Goal: Task Accomplishment & Management: Manage account settings

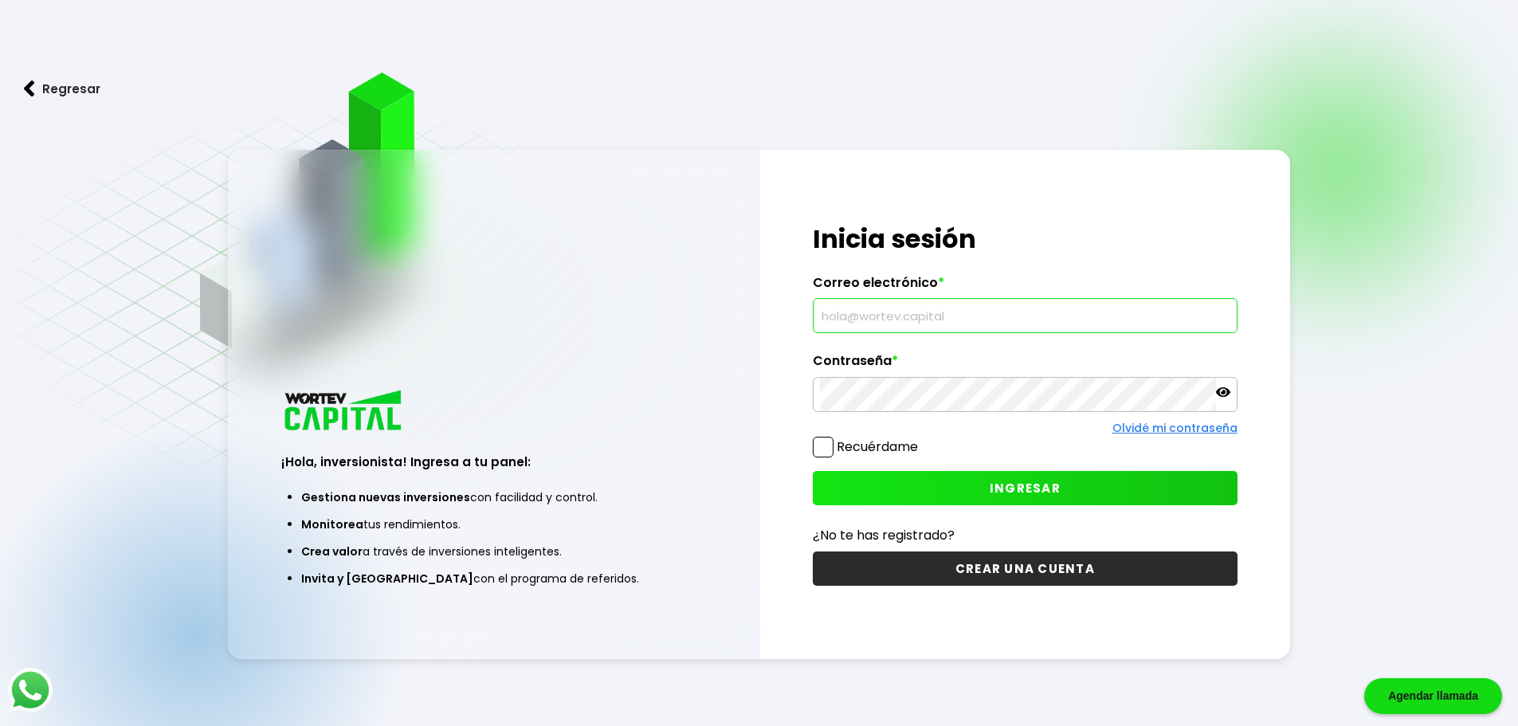
click at [1184, 304] on input "text" at bounding box center [1025, 315] width 411 height 33
type input "[EMAIL_ADDRESS][DOMAIN_NAME]"
click at [1149, 499] on button "INGRESAR" at bounding box center [1025, 488] width 425 height 34
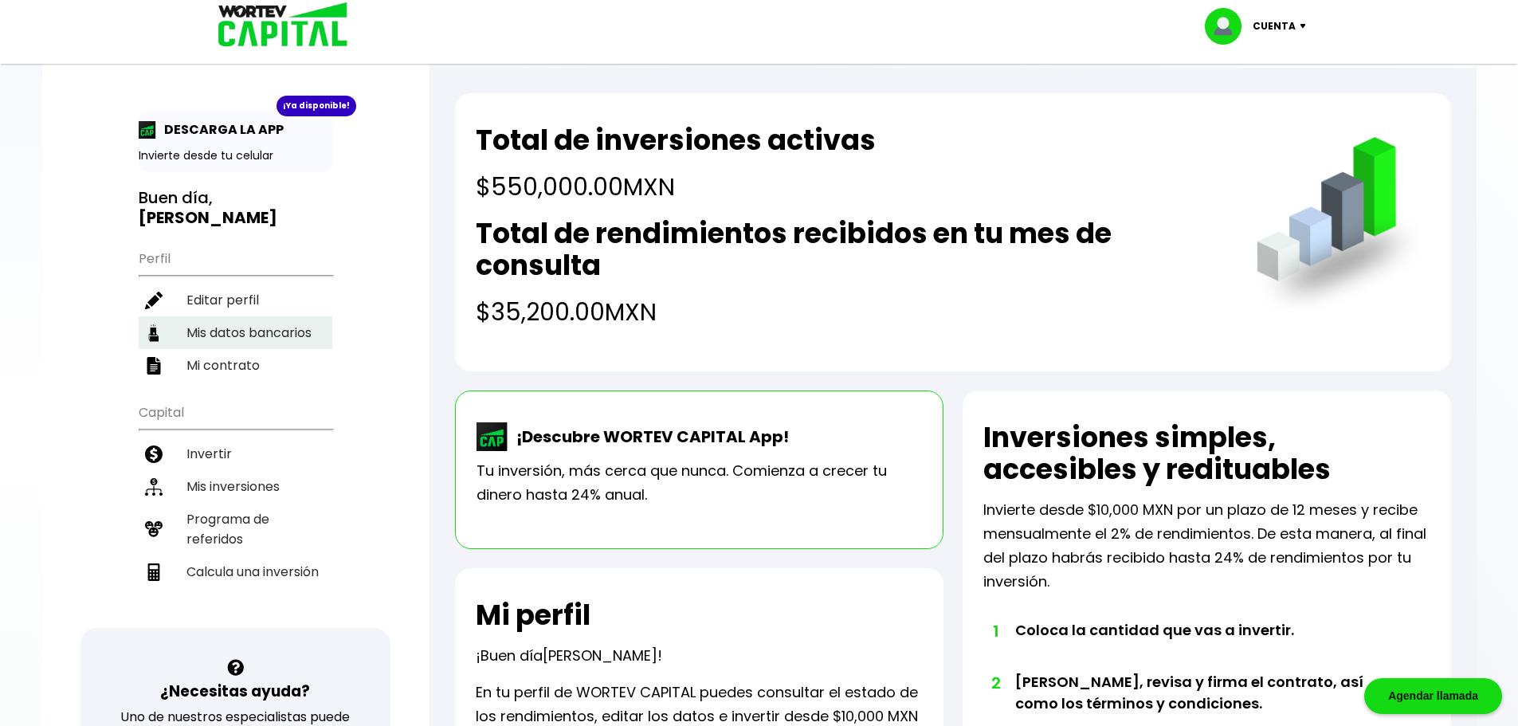
drag, startPoint x: 258, startPoint y: 310, endPoint x: 266, endPoint y: 317, distance: 10.7
click at [258, 308] on li "Editar perfil" at bounding box center [236, 300] width 194 height 33
select select "Mujer"
select select "Licenciatura"
select select "DF"
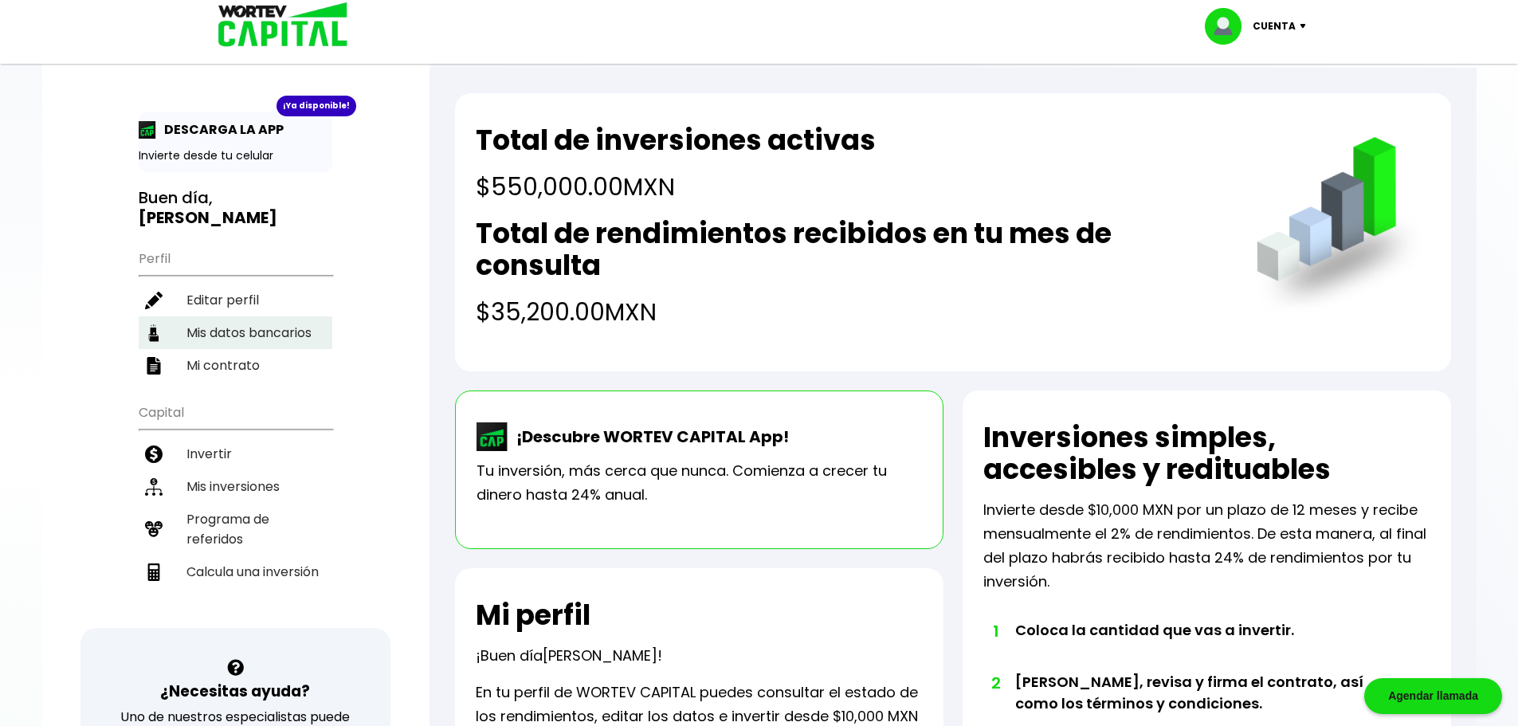
select select "Nu Bank"
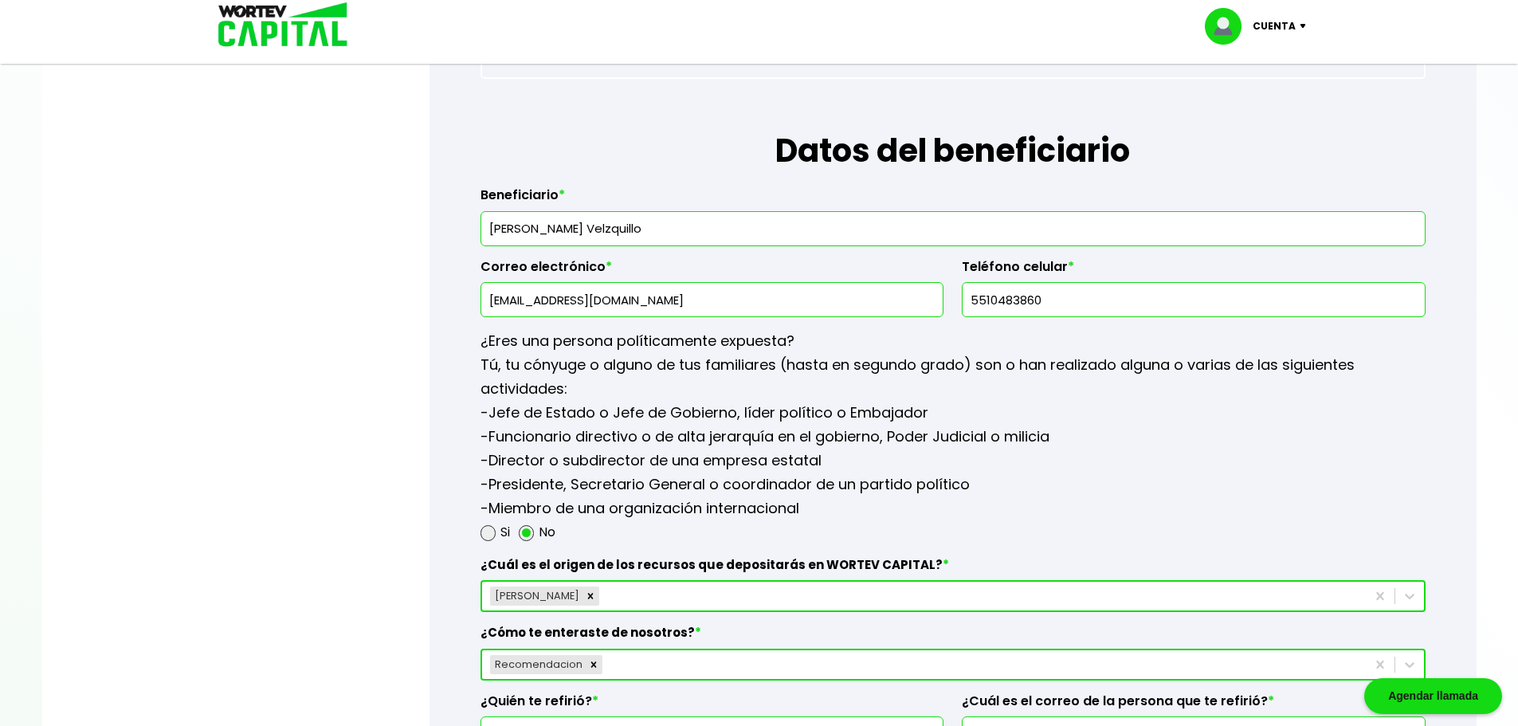
scroll to position [1832, 0]
drag, startPoint x: 725, startPoint y: 293, endPoint x: 326, endPoint y: 355, distance: 404.0
type input "[EMAIL_ADDRESS][DOMAIN_NAME]"
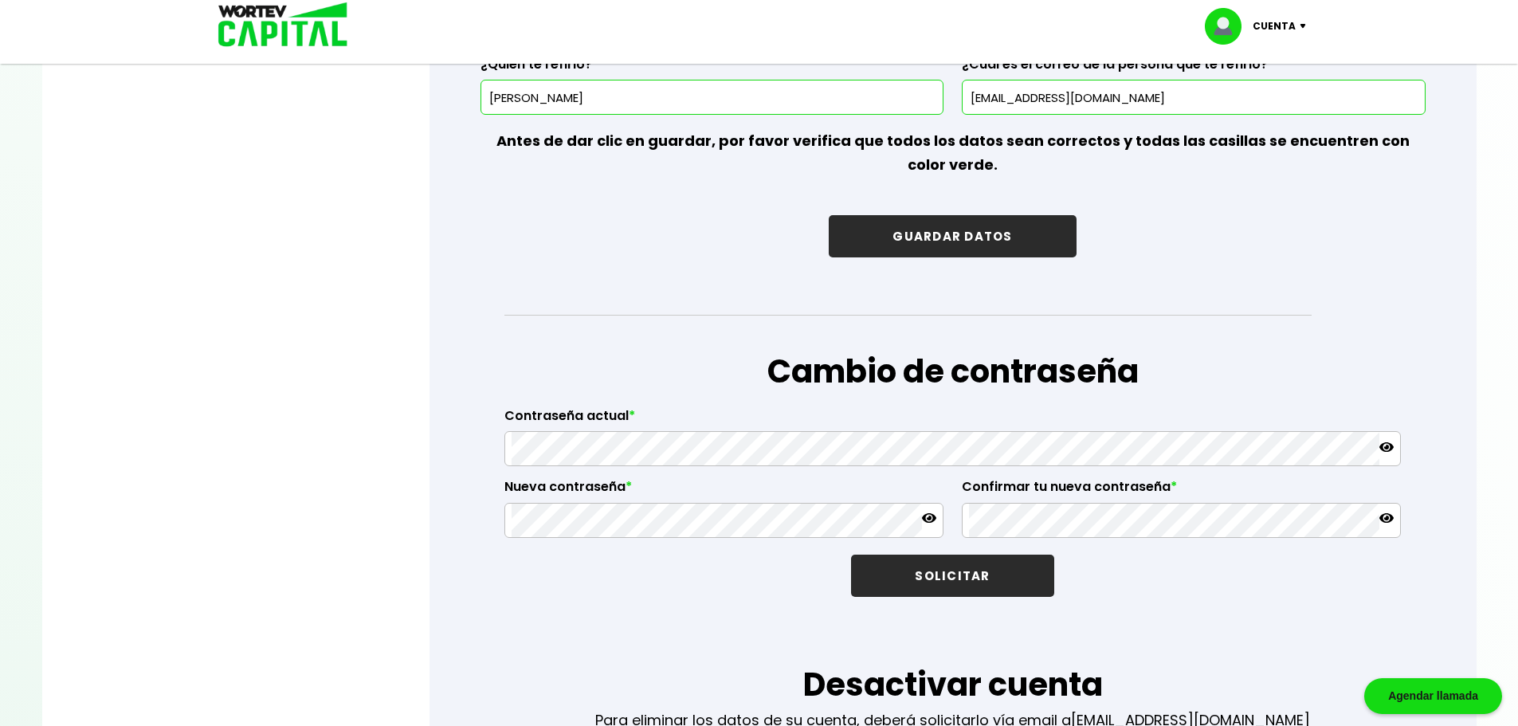
scroll to position [2469, 0]
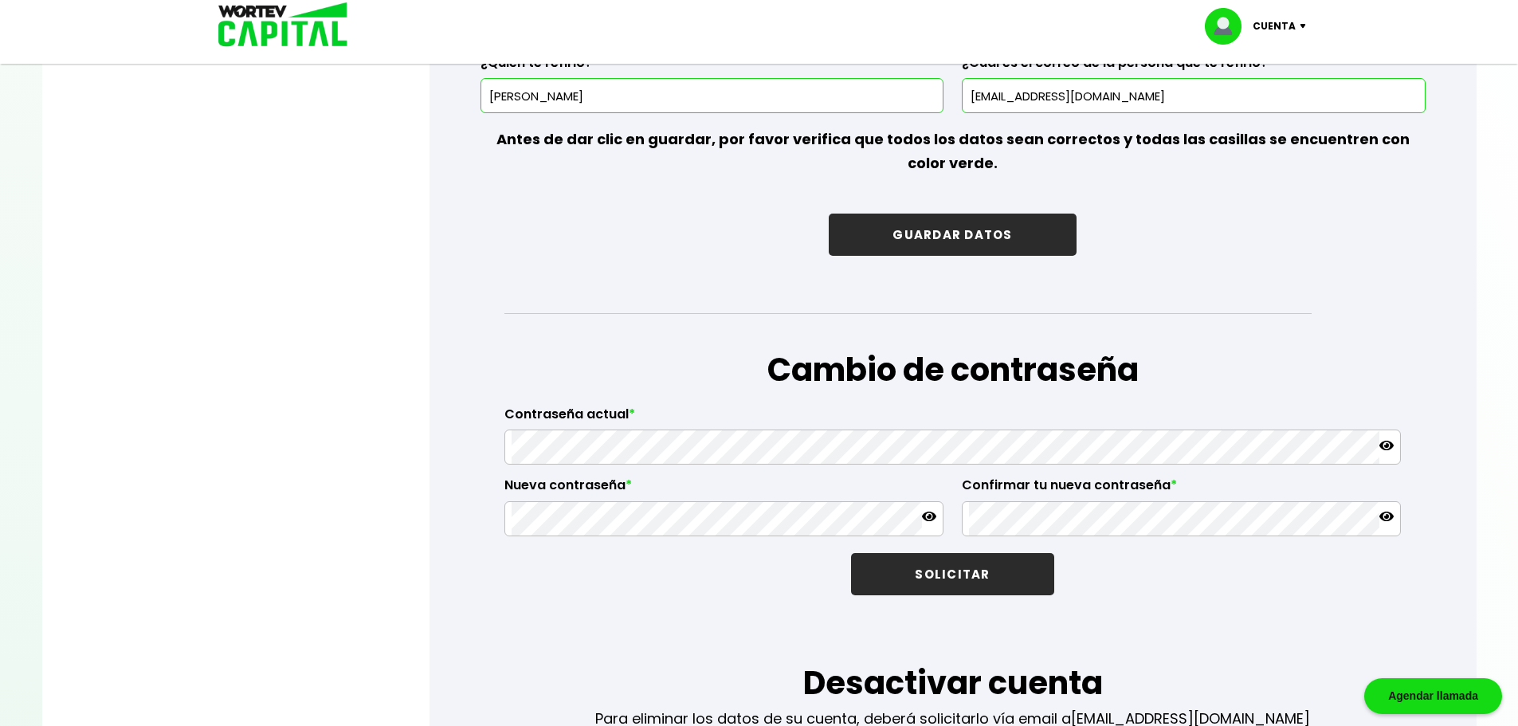
type input "5510484122"
click at [970, 222] on button "GUARDAR DATOS" at bounding box center [952, 235] width 247 height 42
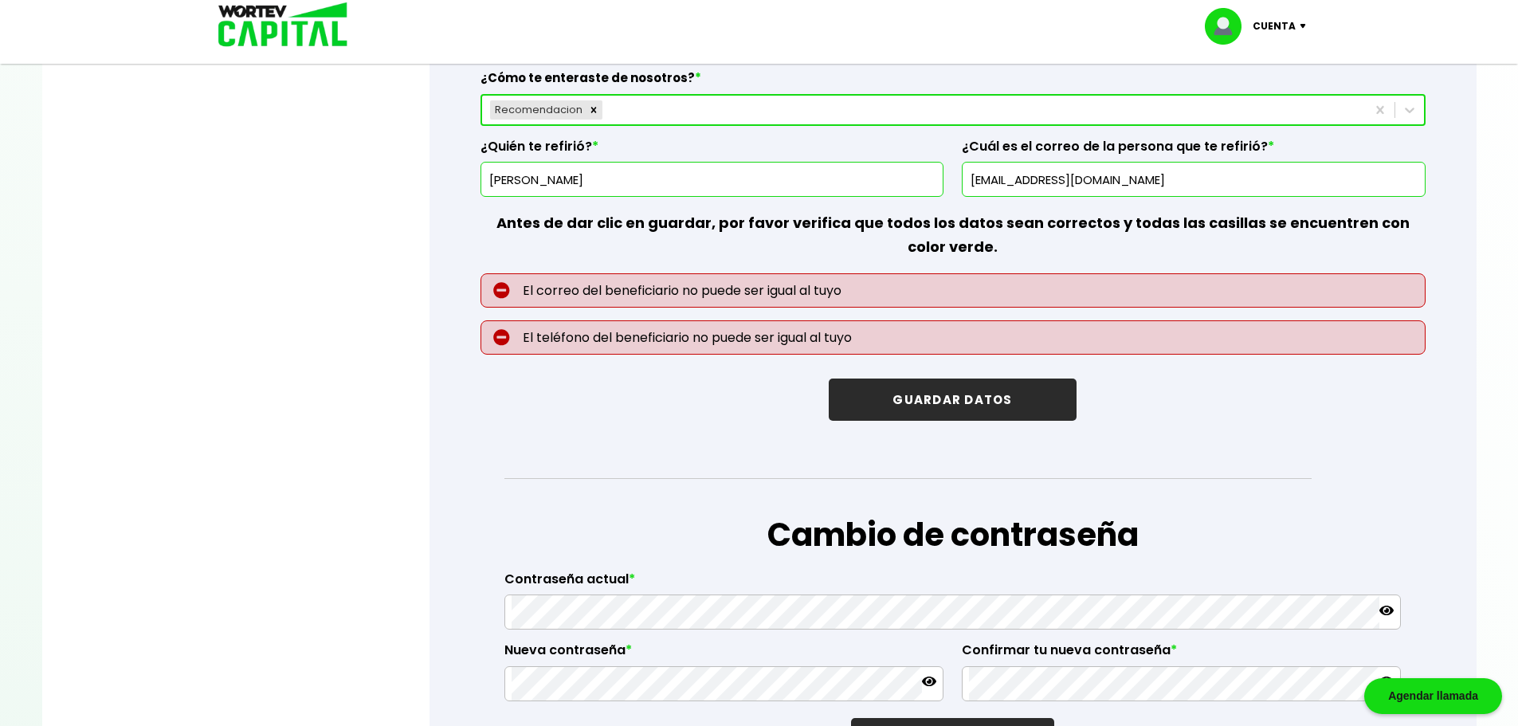
scroll to position [2390, 0]
